Goal: Find specific page/section: Find specific page/section

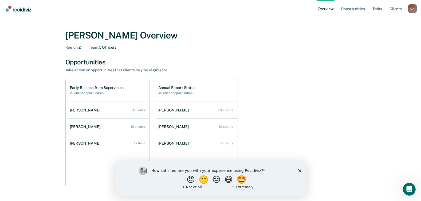
click at [414, 8] on div "C N" at bounding box center [412, 8] width 9 height 9
click at [377, 34] on link "Log Out" at bounding box center [391, 34] width 43 height 5
